Goal: Find specific page/section: Find specific page/section

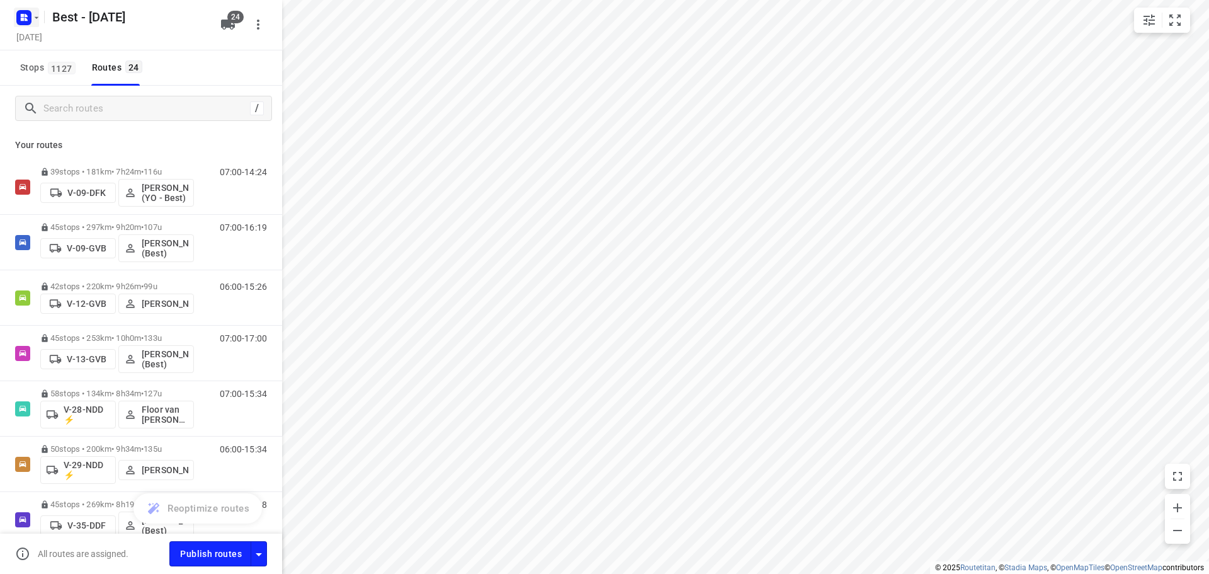
click at [18, 25] on icon "button" at bounding box center [24, 18] width 20 height 20
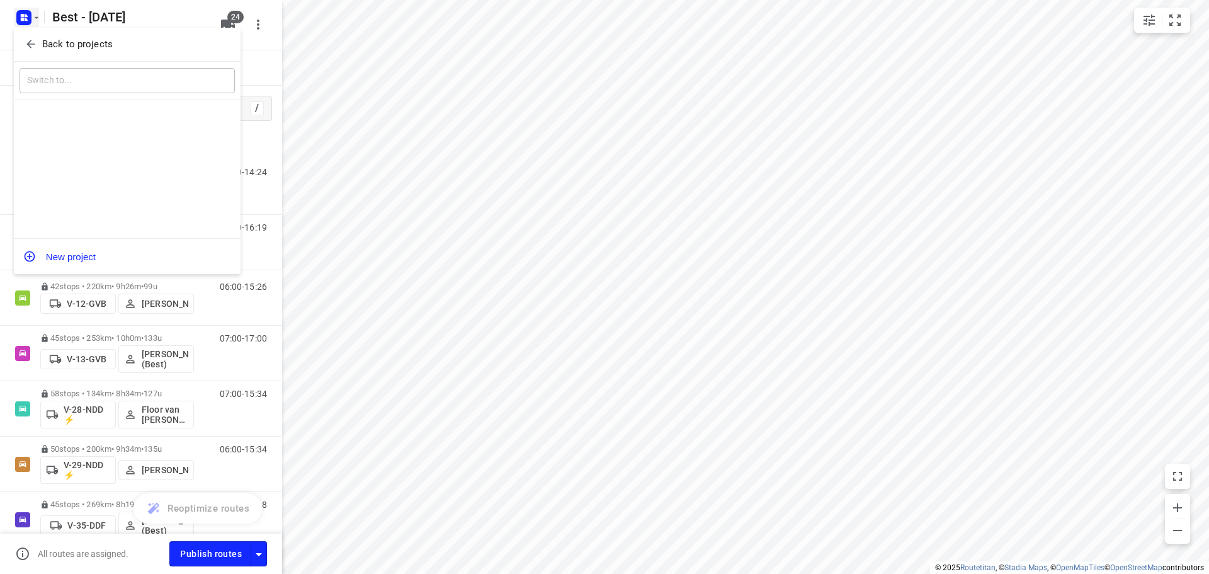
click at [26, 37] on span "Back to projects" at bounding box center [127, 44] width 205 height 14
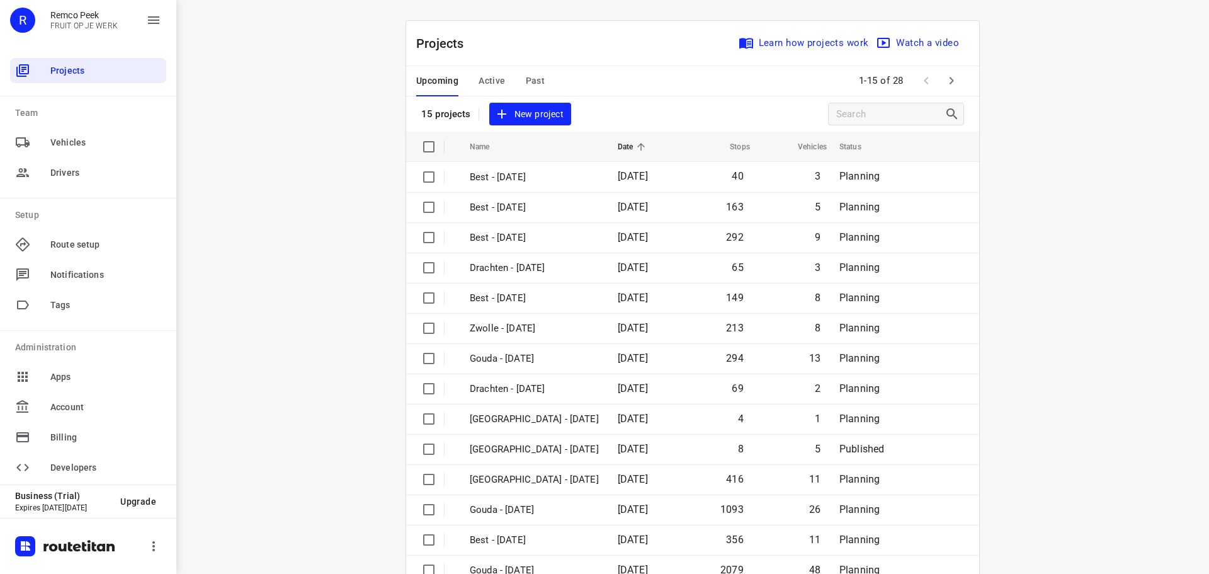
click at [495, 88] on span "Active" at bounding box center [492, 81] width 26 height 16
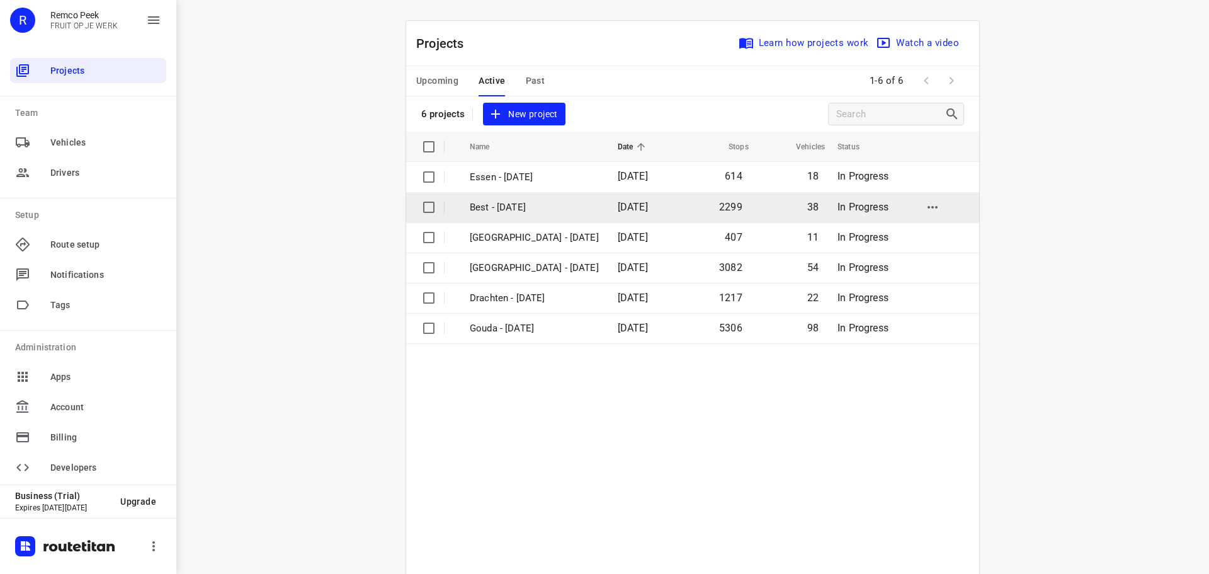
click at [515, 215] on td "Best - [DATE]" at bounding box center [532, 207] width 151 height 30
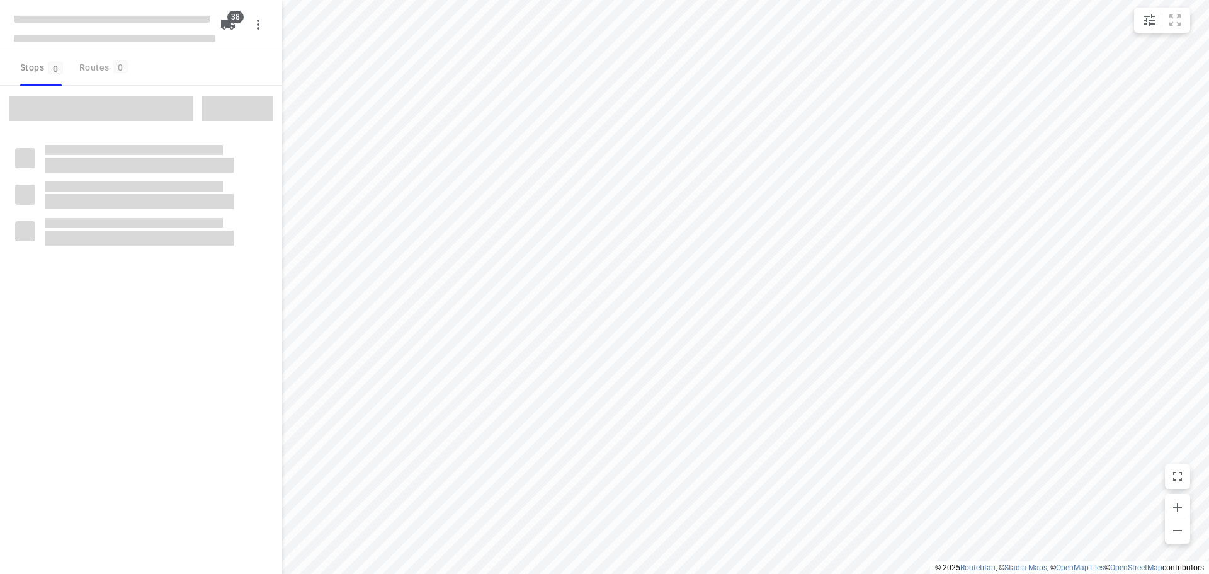
checkbox input "true"
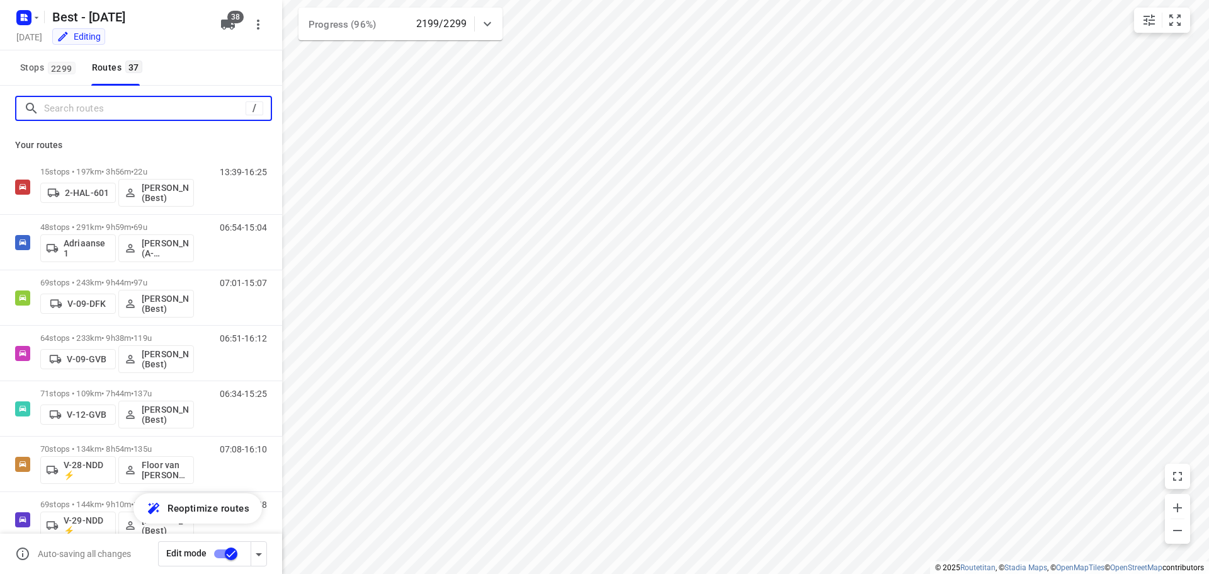
click at [180, 106] on input "Search routes" at bounding box center [145, 109] width 202 height 20
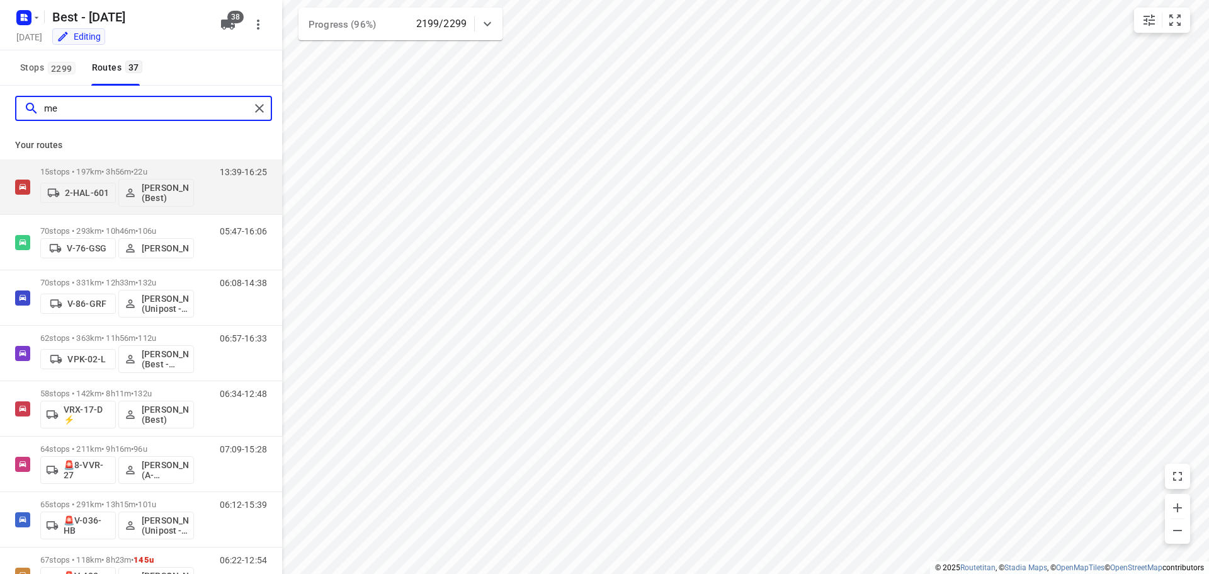
type input "m"
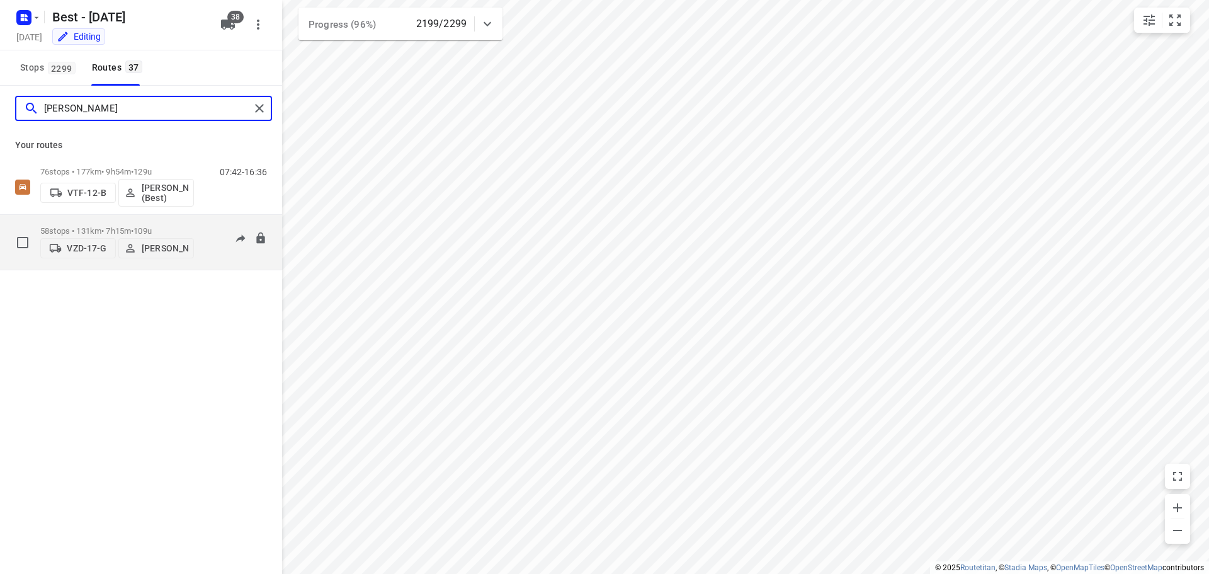
type input "[PERSON_NAME]"
click at [134, 227] on span "•" at bounding box center [132, 230] width 3 height 9
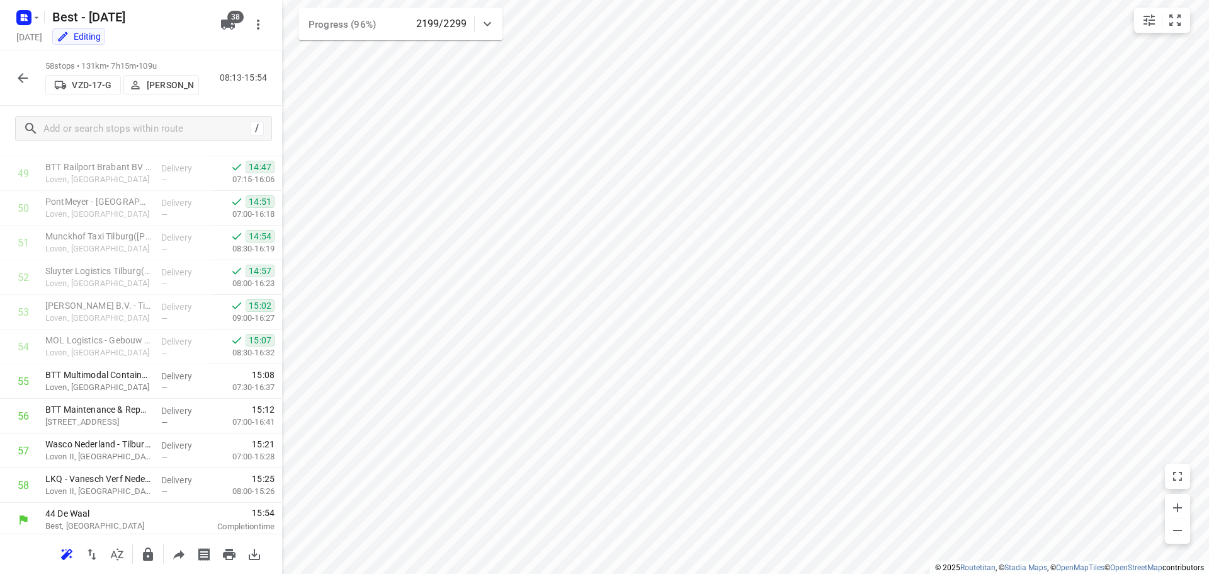
scroll to position [1725, 0]
click at [21, 69] on button "button" at bounding box center [22, 78] width 25 height 25
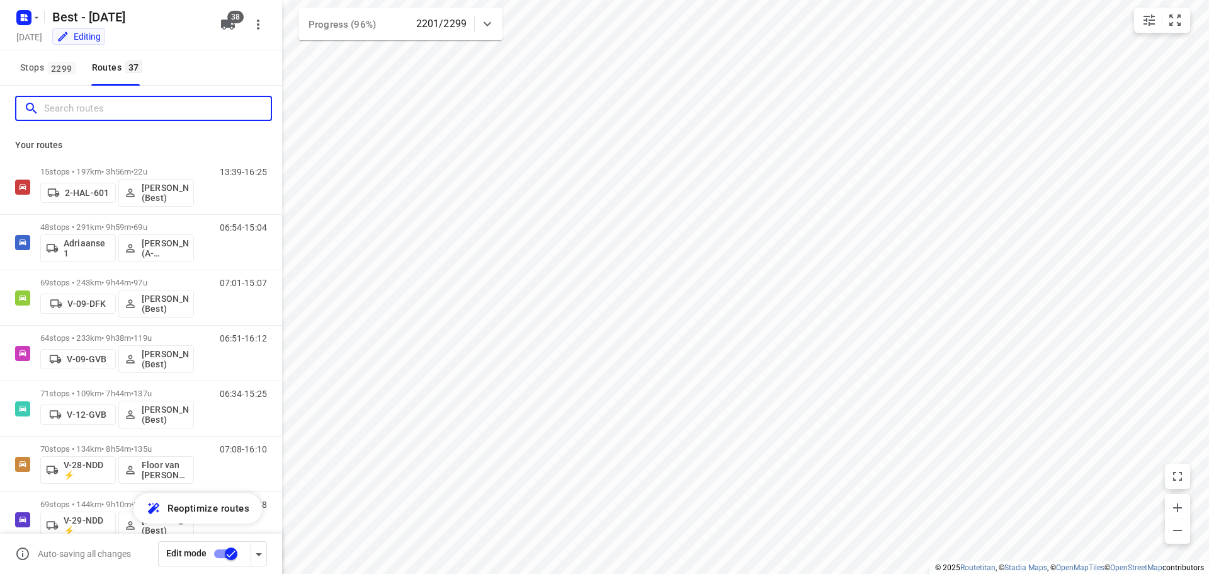
click at [83, 99] on input "Search routes" at bounding box center [157, 109] width 227 height 20
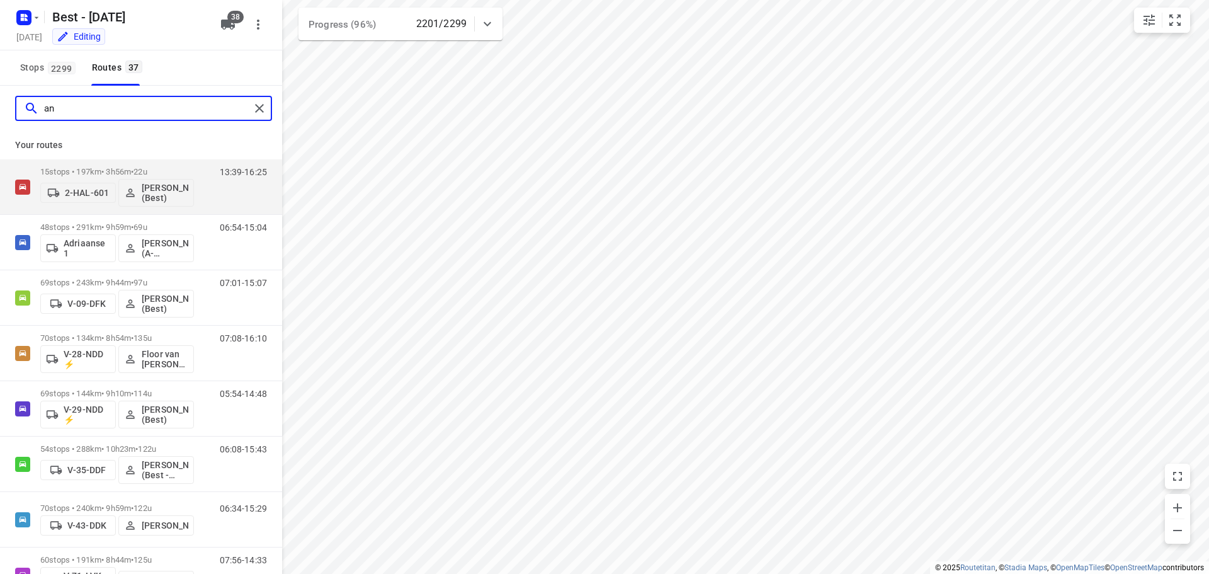
type input "a"
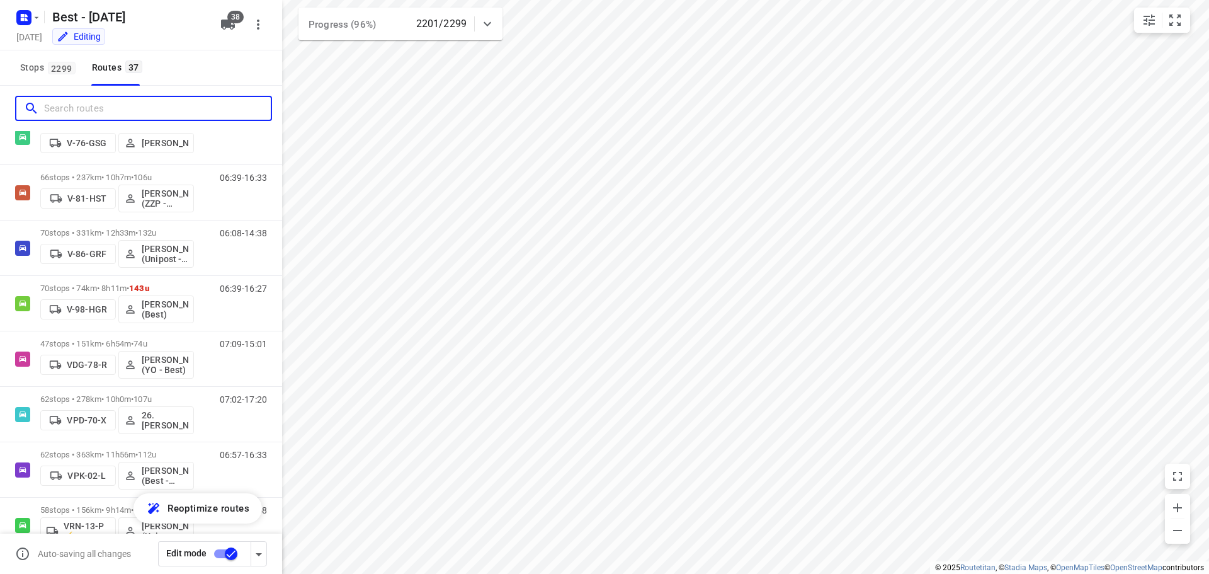
scroll to position [630, 0]
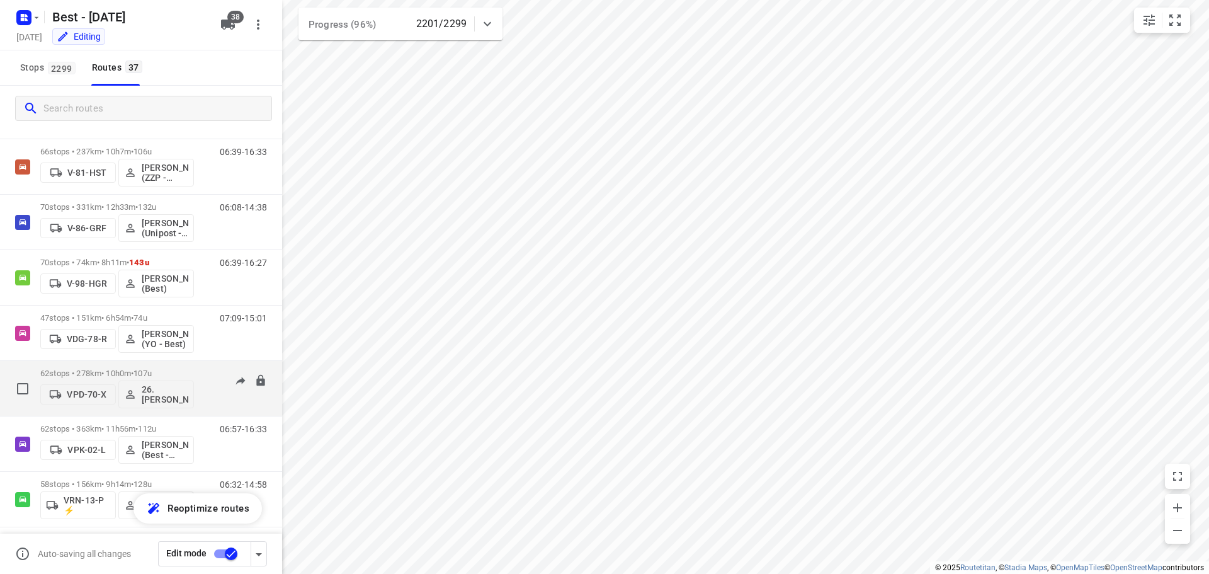
click at [120, 374] on p "62 stops • 278km • 10h0m • 107u" at bounding box center [117, 372] width 154 height 9
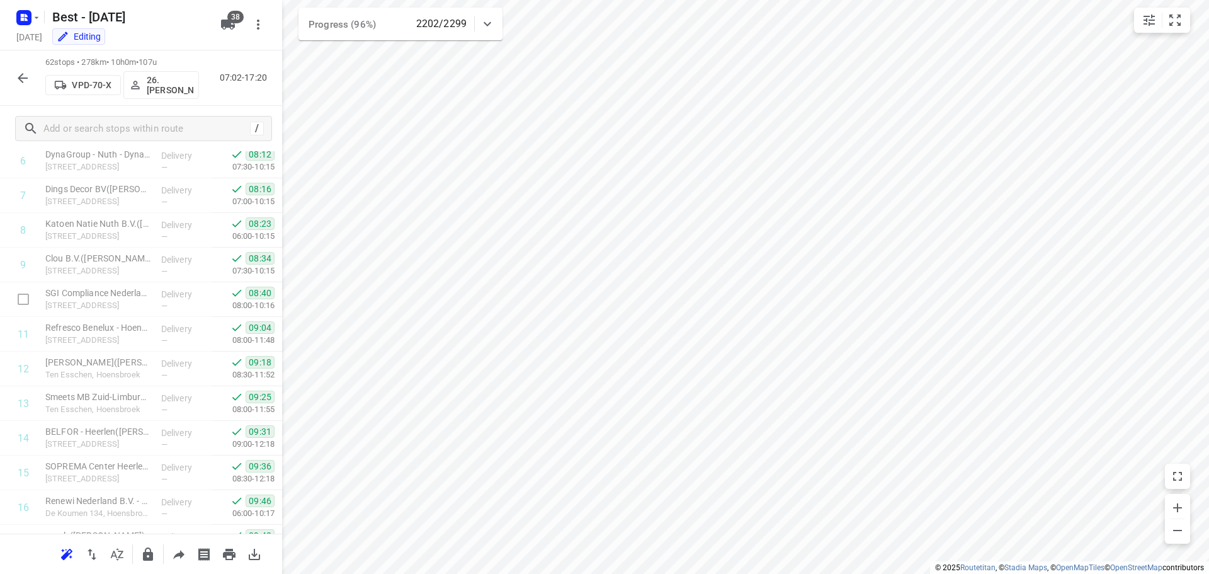
scroll to position [37, 0]
drag, startPoint x: 227, startPoint y: 79, endPoint x: 237, endPoint y: 81, distance: 9.6
click at [236, 80] on p "07:02-17:20" at bounding box center [246, 77] width 52 height 13
click at [236, 64] on div "62 stops • 278km • 10h0m • 107u VPD-70-X 26.[PERSON_NAME] 07:02-17:20" at bounding box center [141, 77] width 282 height 55
drag, startPoint x: 220, startPoint y: 84, endPoint x: 256, endPoint y: 80, distance: 35.5
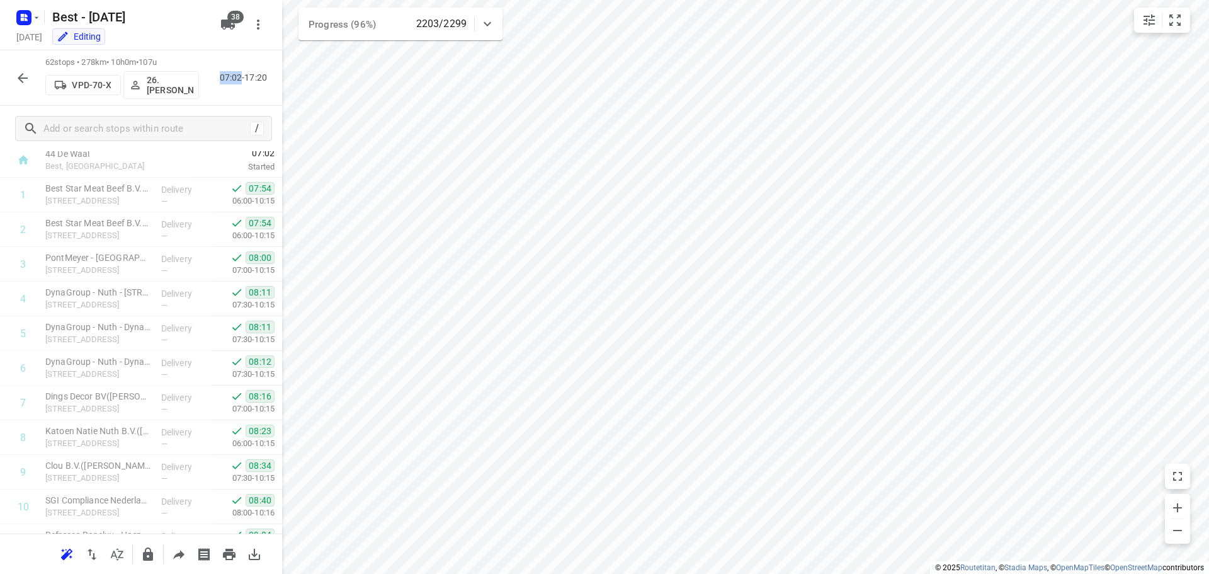
click at [256, 80] on p "07:02-17:20" at bounding box center [246, 77] width 52 height 13
click at [241, 65] on div "62 stops • 278km • 10h0m • 107u VPD-70-X 26.[PERSON_NAME] 07:02-17:20" at bounding box center [141, 77] width 282 height 55
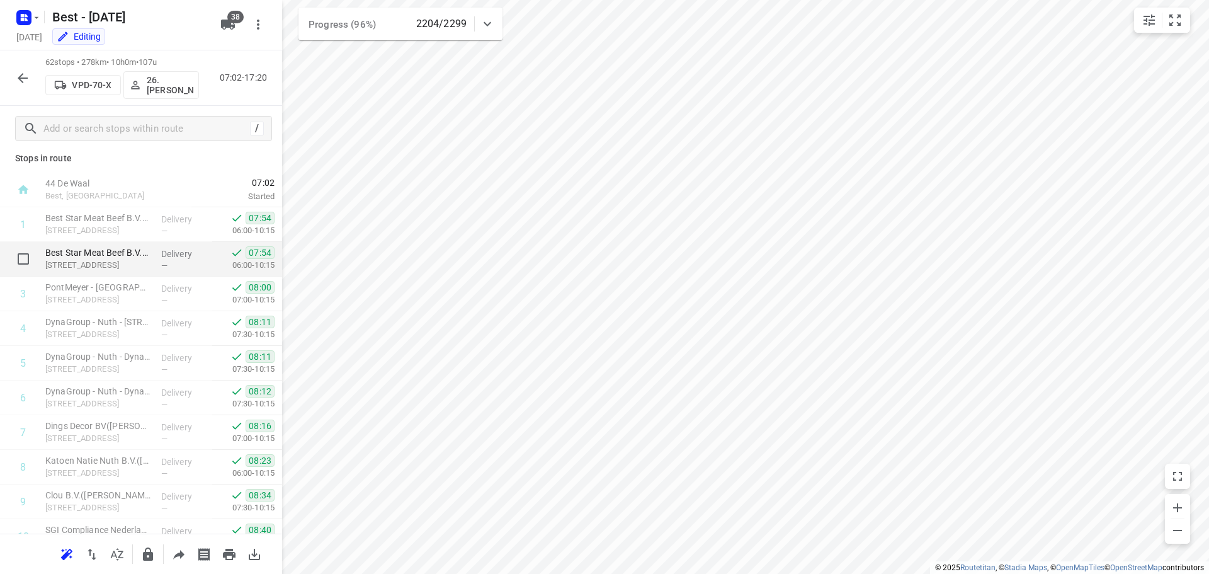
scroll to position [0, 0]
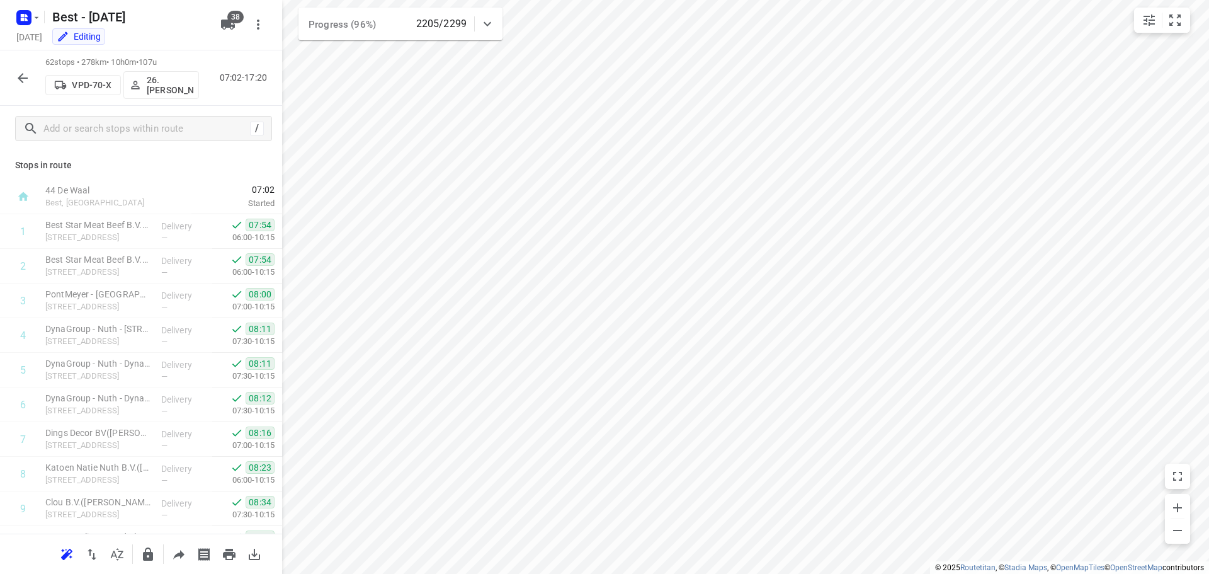
click at [9, 80] on div "62 stops • 278km • 10h0m • 107u VPD-70-X 26.[PERSON_NAME] 07:02-17:20" at bounding box center [141, 77] width 282 height 55
click at [13, 79] on button "button" at bounding box center [22, 78] width 25 height 25
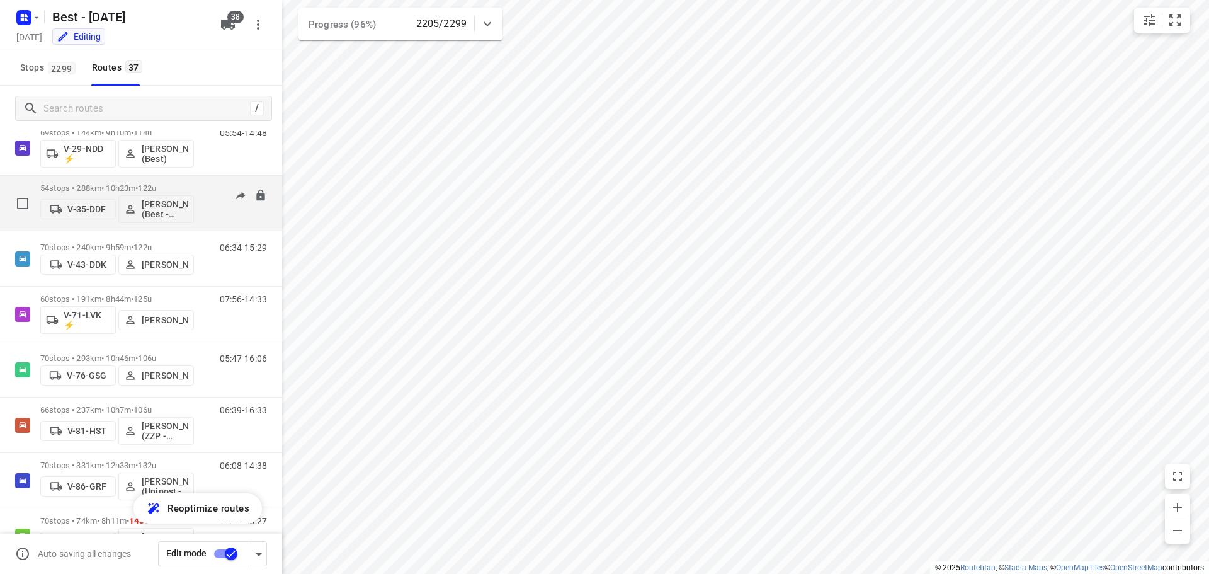
scroll to position [378, 0]
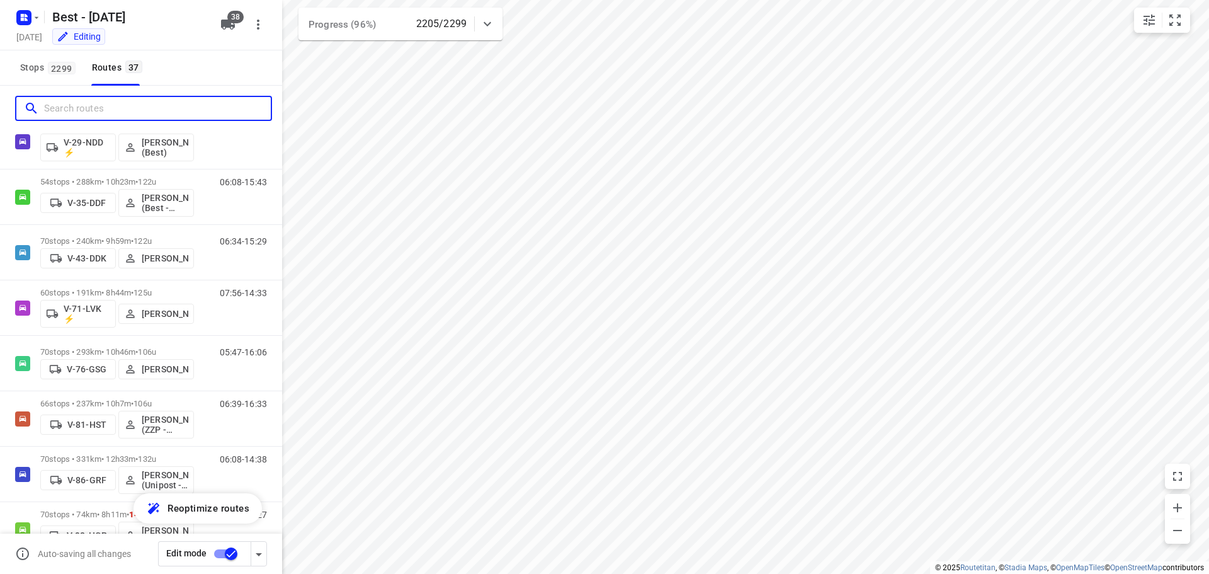
click at [150, 113] on input "Search routes" at bounding box center [157, 109] width 227 height 20
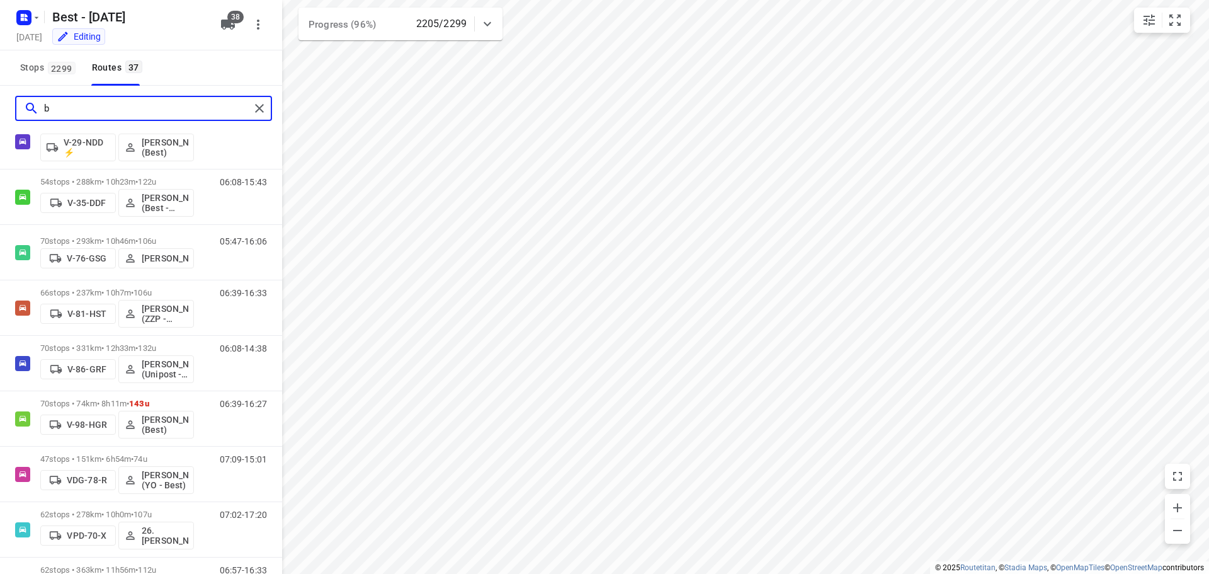
scroll to position [0, 0]
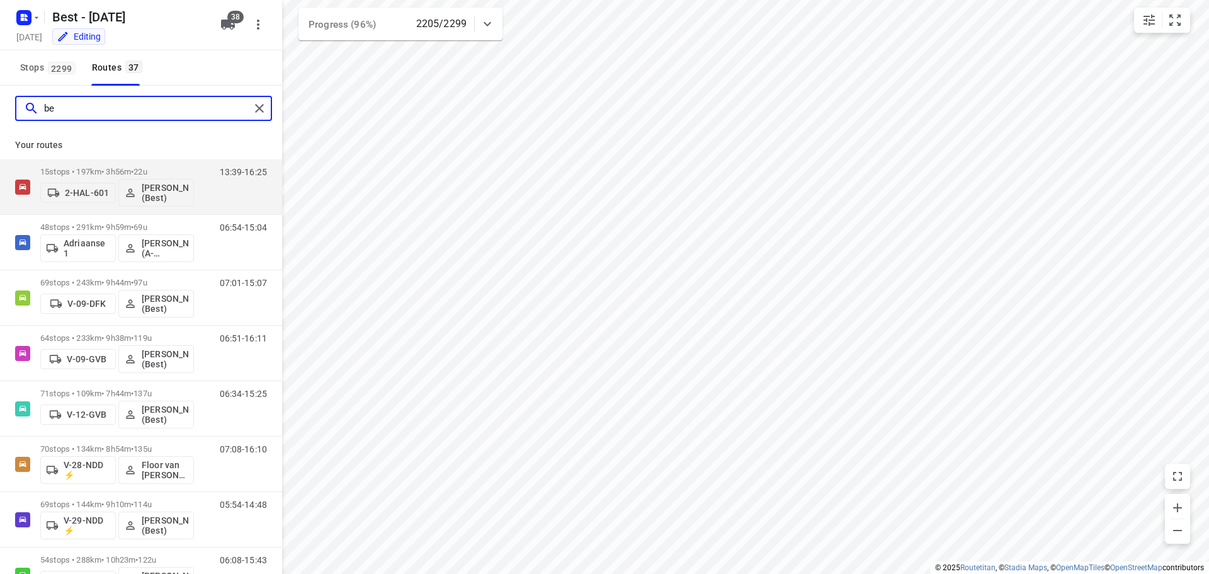
type input "b"
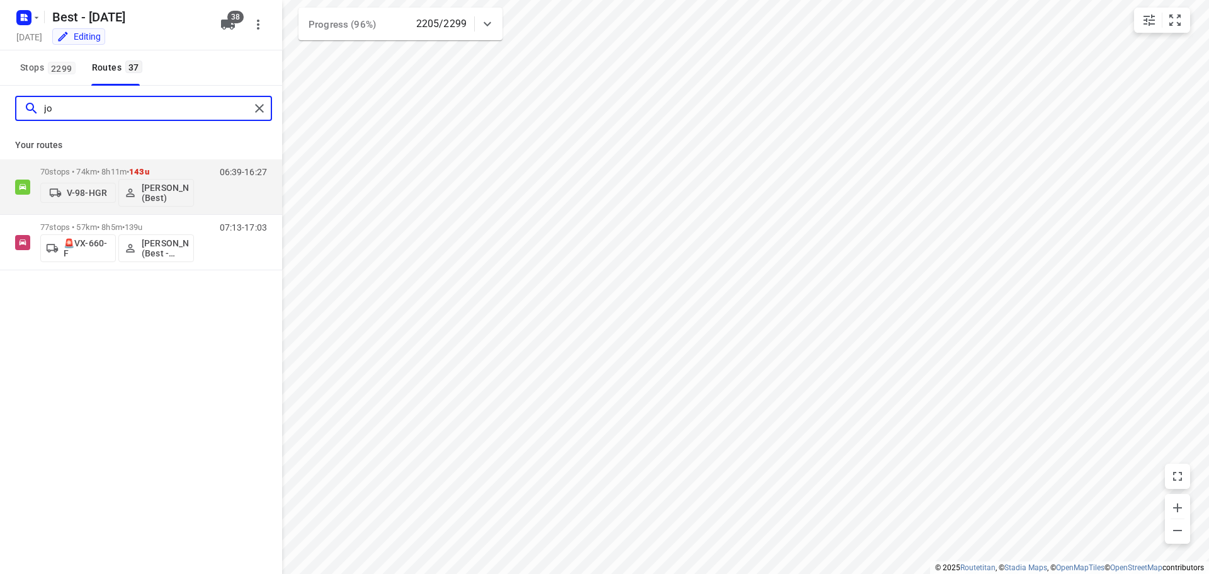
type input "j"
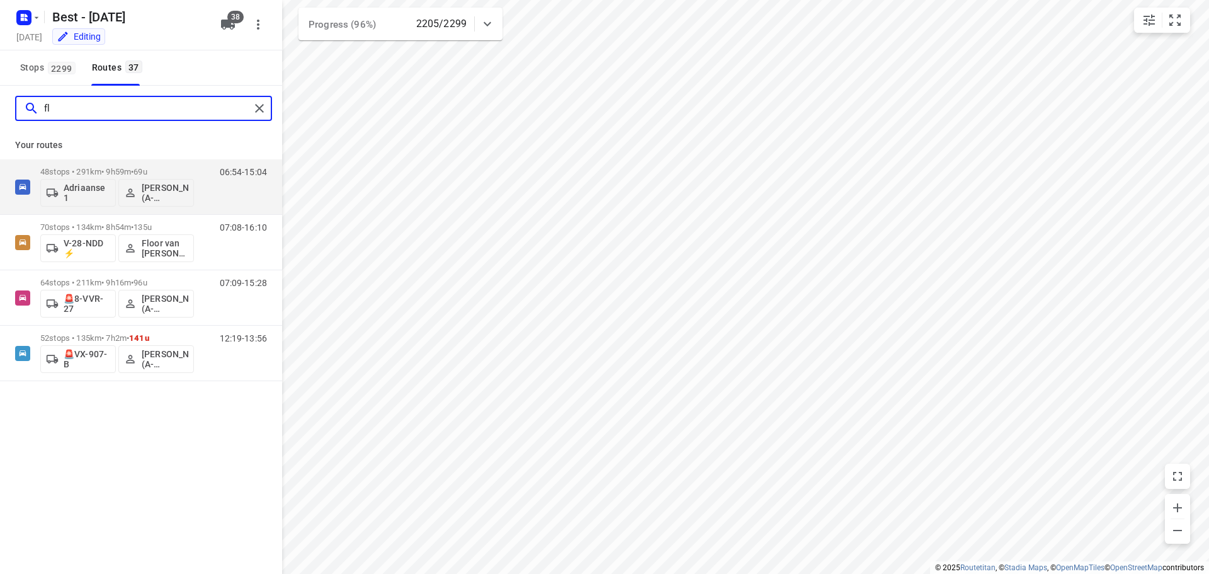
type input "f"
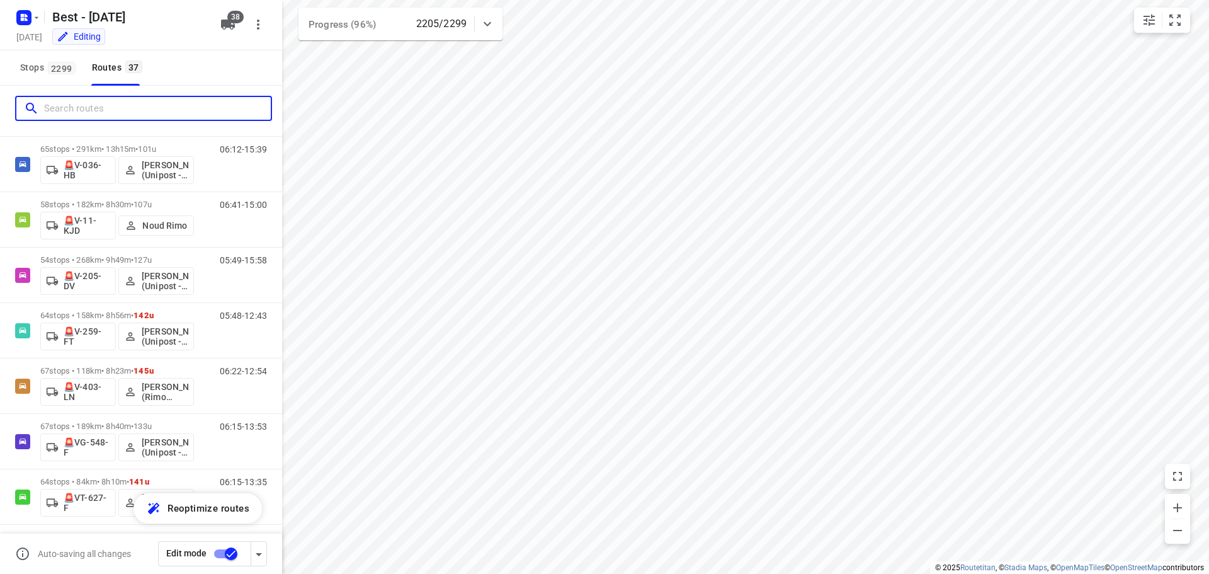
scroll to position [1689, 0]
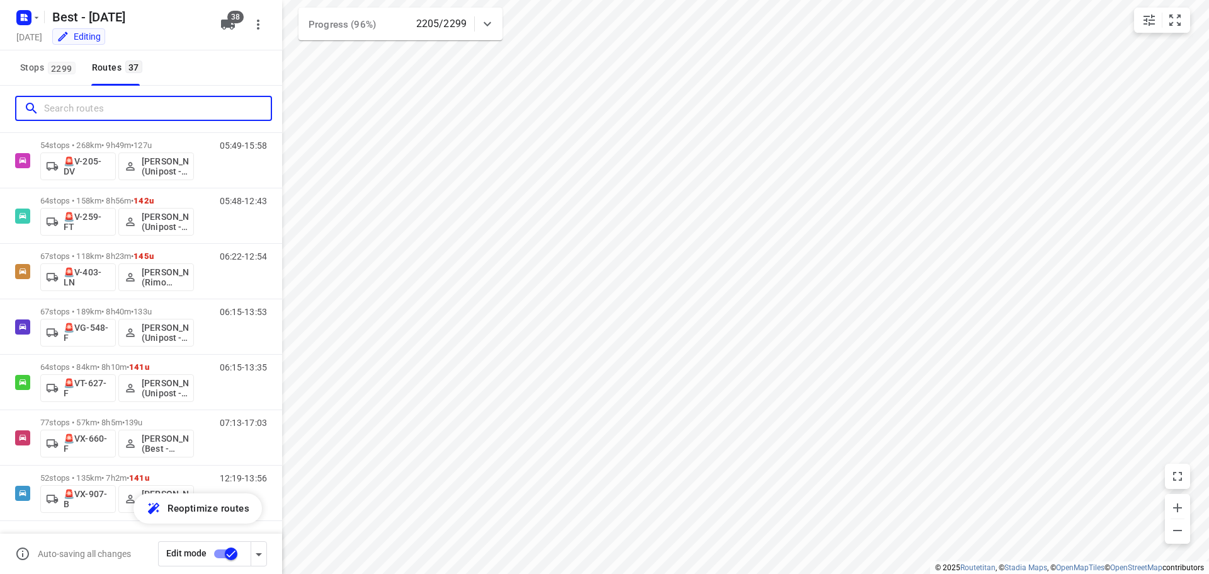
click at [173, 114] on input "Search routes" at bounding box center [157, 109] width 227 height 20
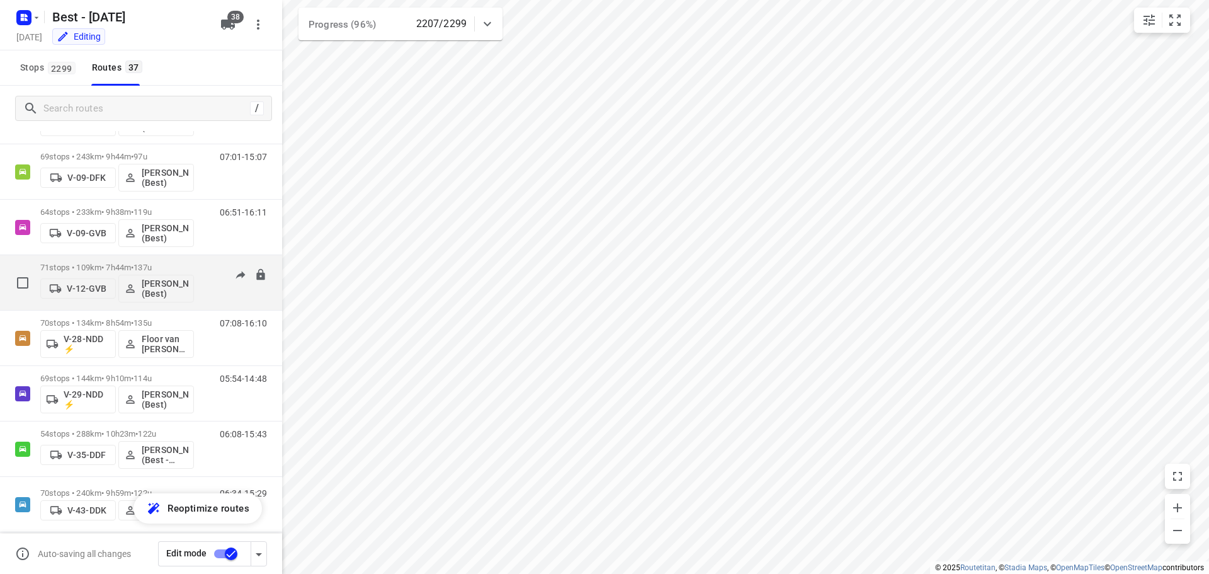
scroll to position [252, 0]
